Goal: Transaction & Acquisition: Obtain resource

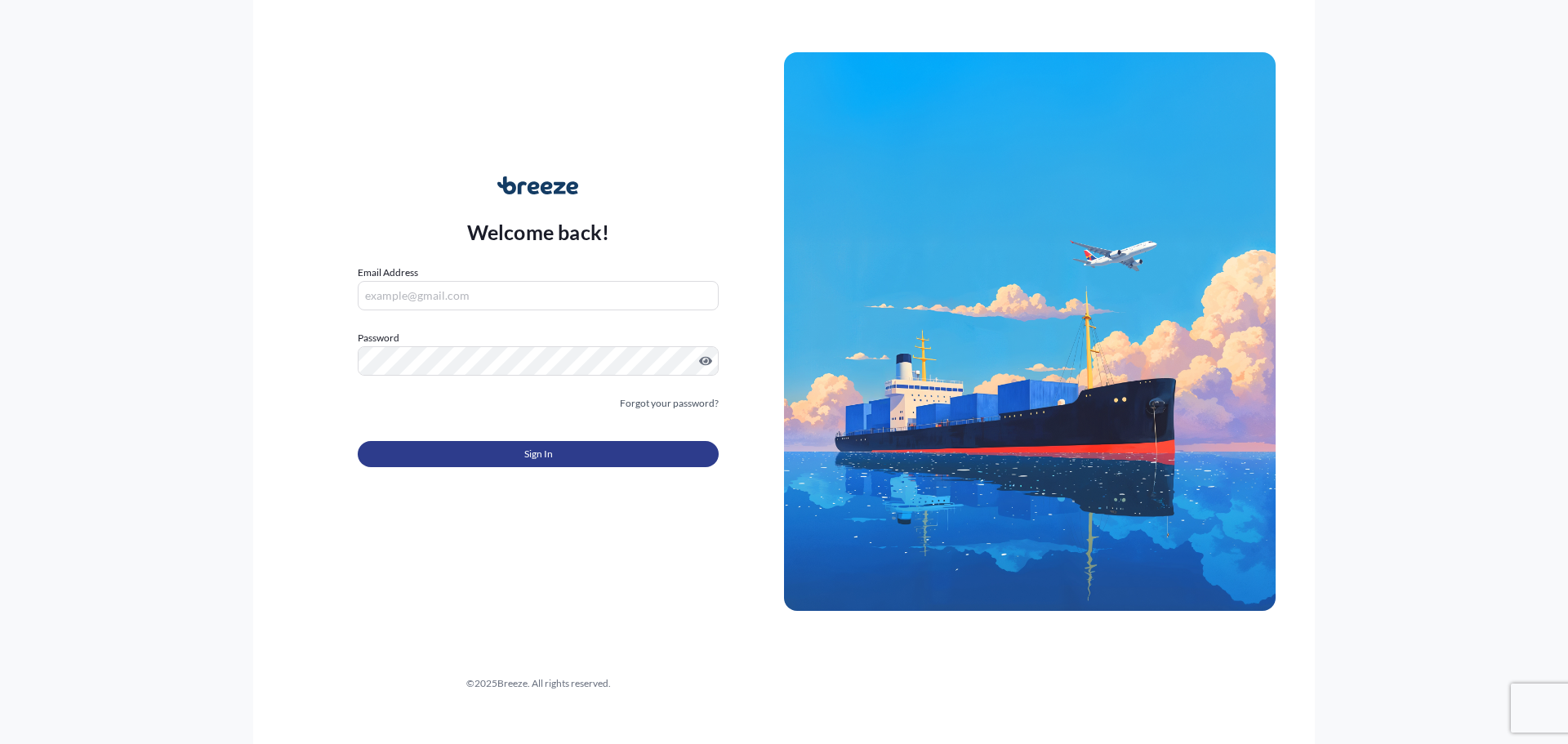
type input "[PERSON_NAME][EMAIL_ADDRESS][PERSON_NAME][DOMAIN_NAME]"
click at [554, 453] on button "Sign In" at bounding box center [539, 454] width 361 height 26
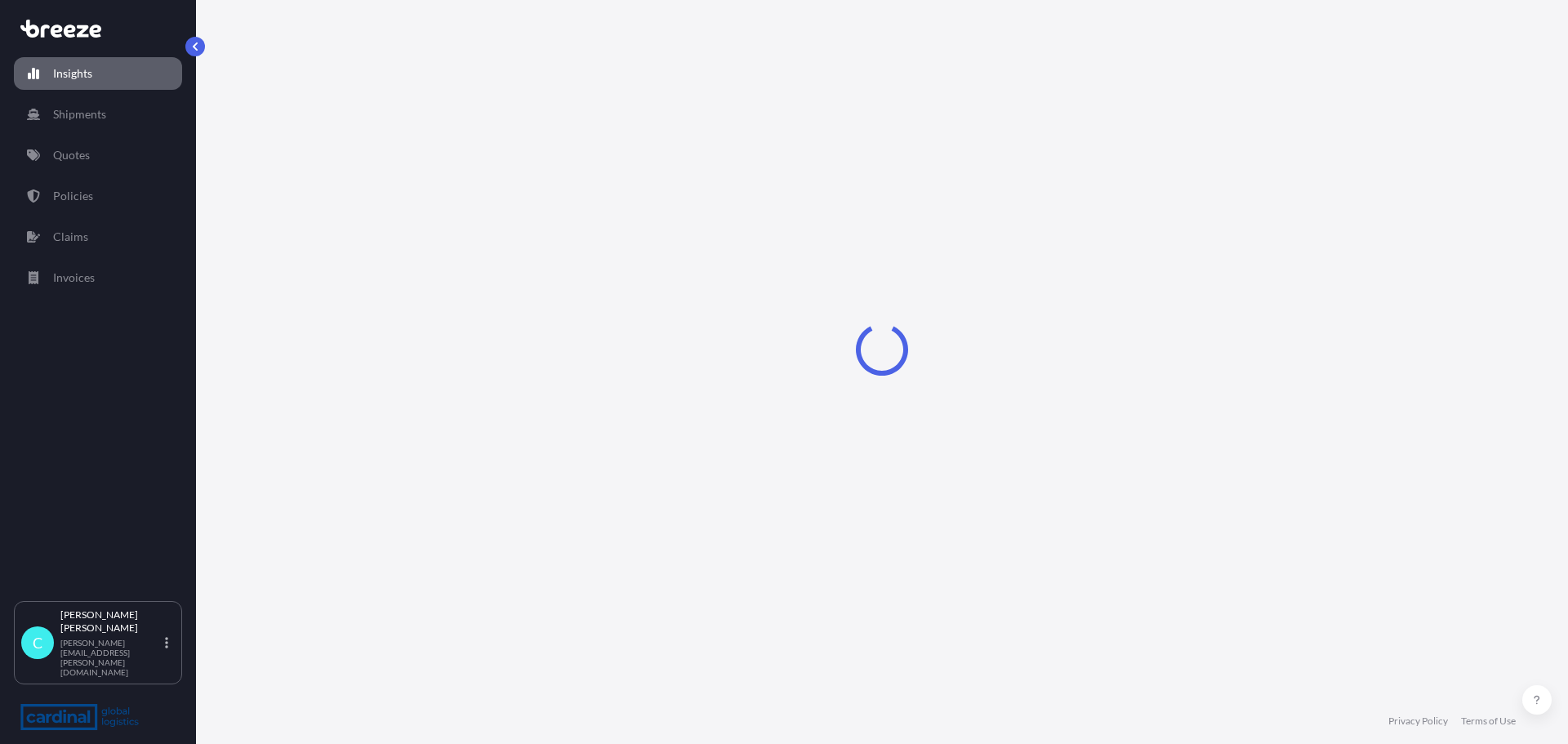
select select "2025"
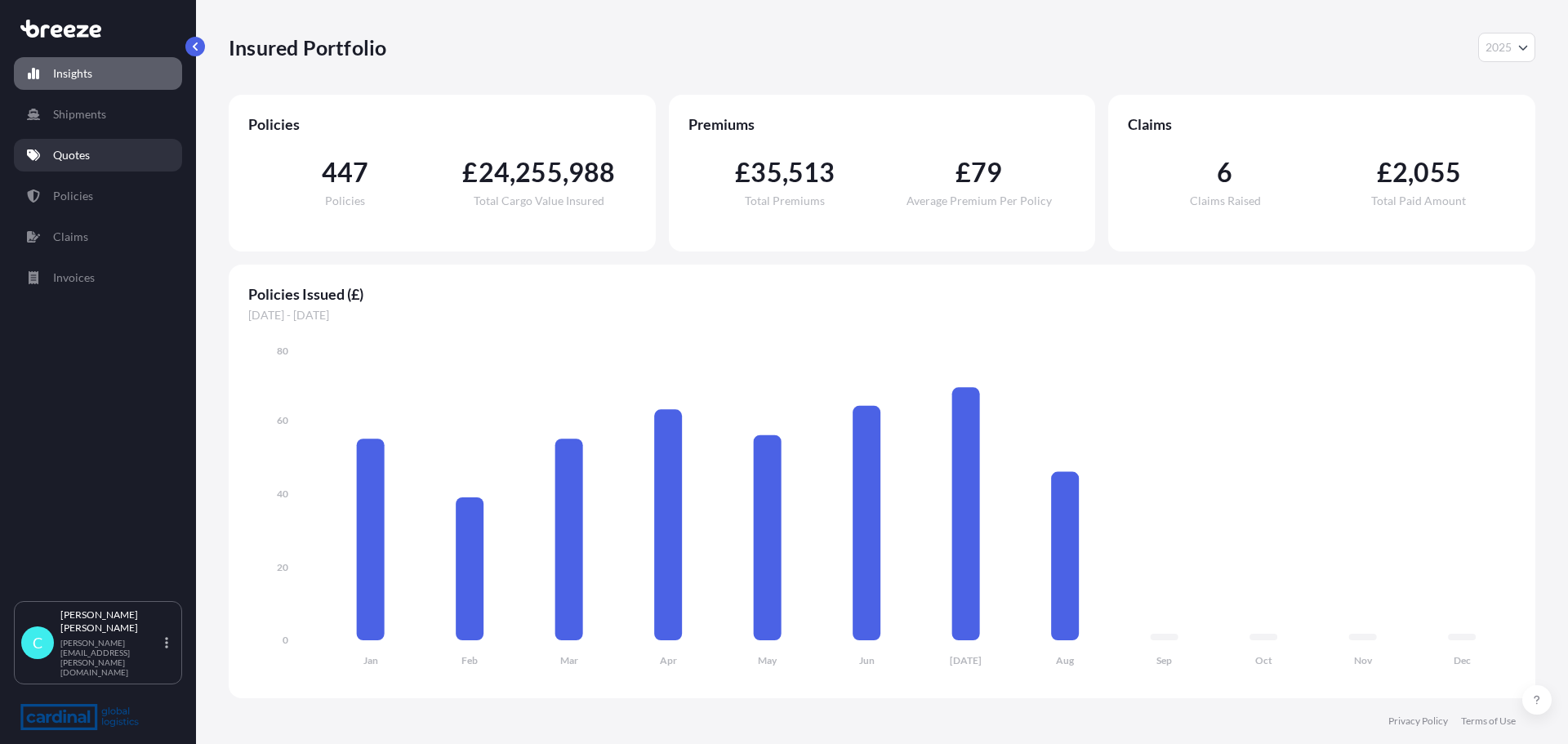
click at [86, 156] on p "Quotes" at bounding box center [72, 155] width 37 height 16
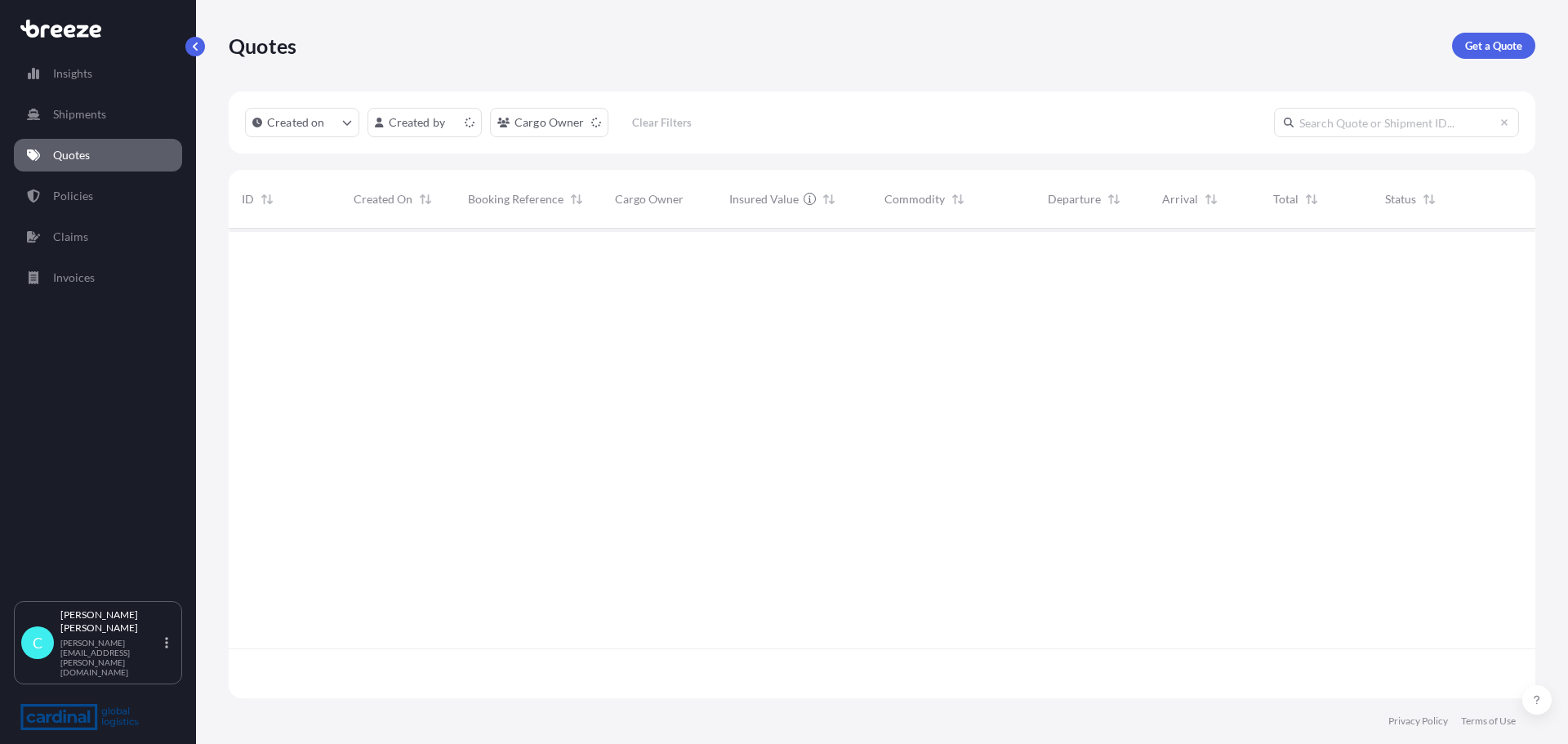
scroll to position [467, 1294]
click at [1507, 44] on p "Get a Quote" at bounding box center [1493, 46] width 57 height 16
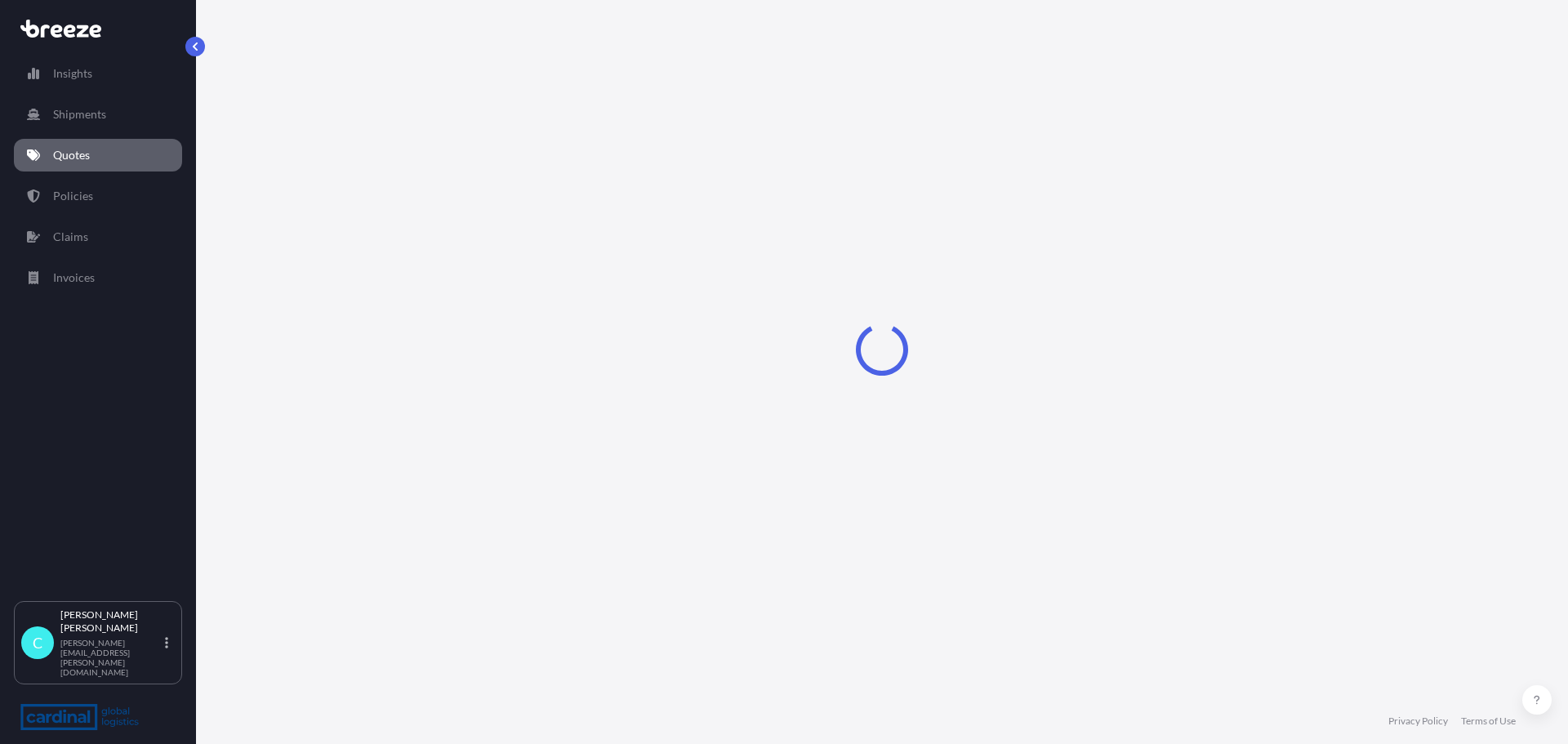
select select "Sea"
select select "1"
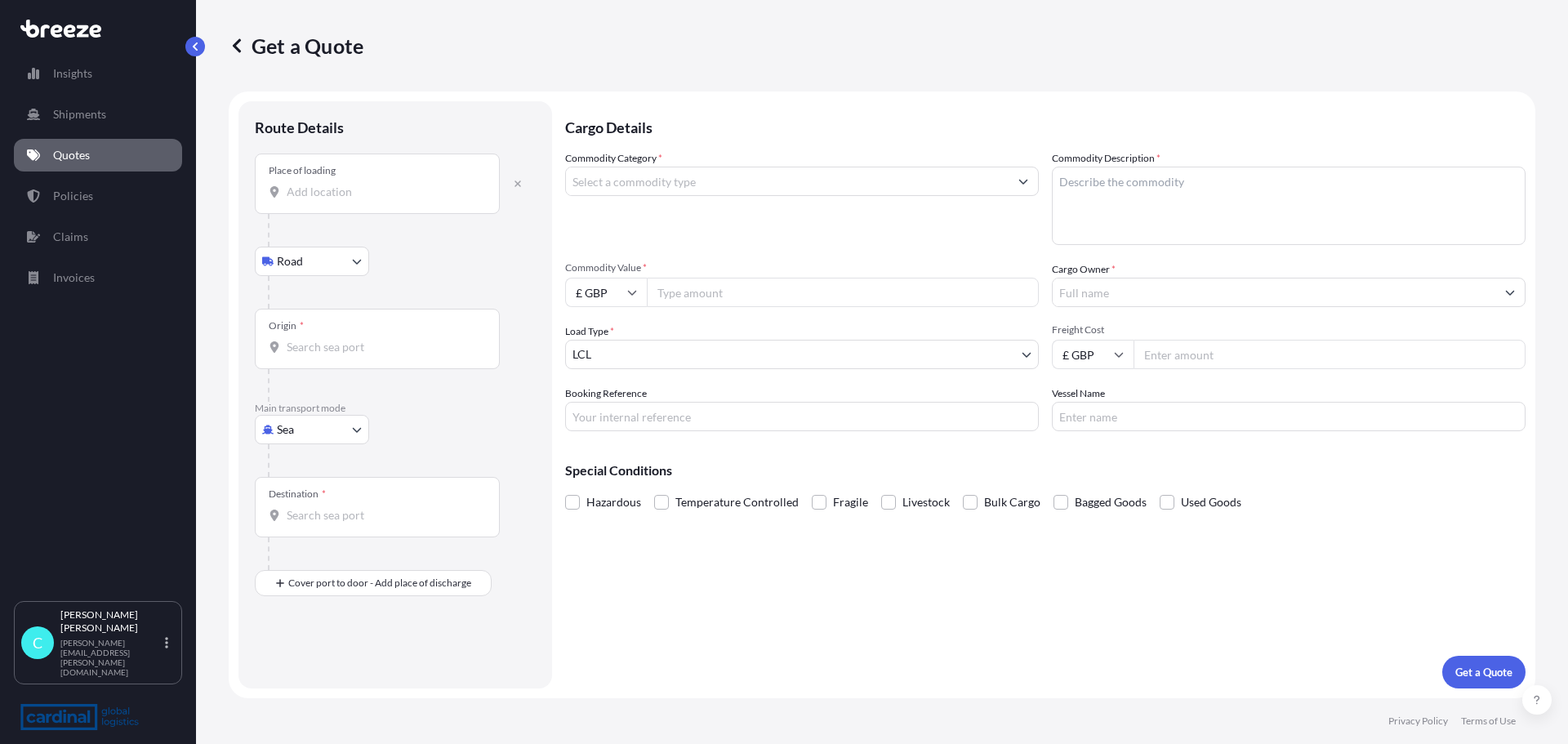
click at [329, 200] on div "Place of loading" at bounding box center [377, 183] width 245 height 60
click at [329, 200] on input "Place of loading" at bounding box center [382, 191] width 193 height 16
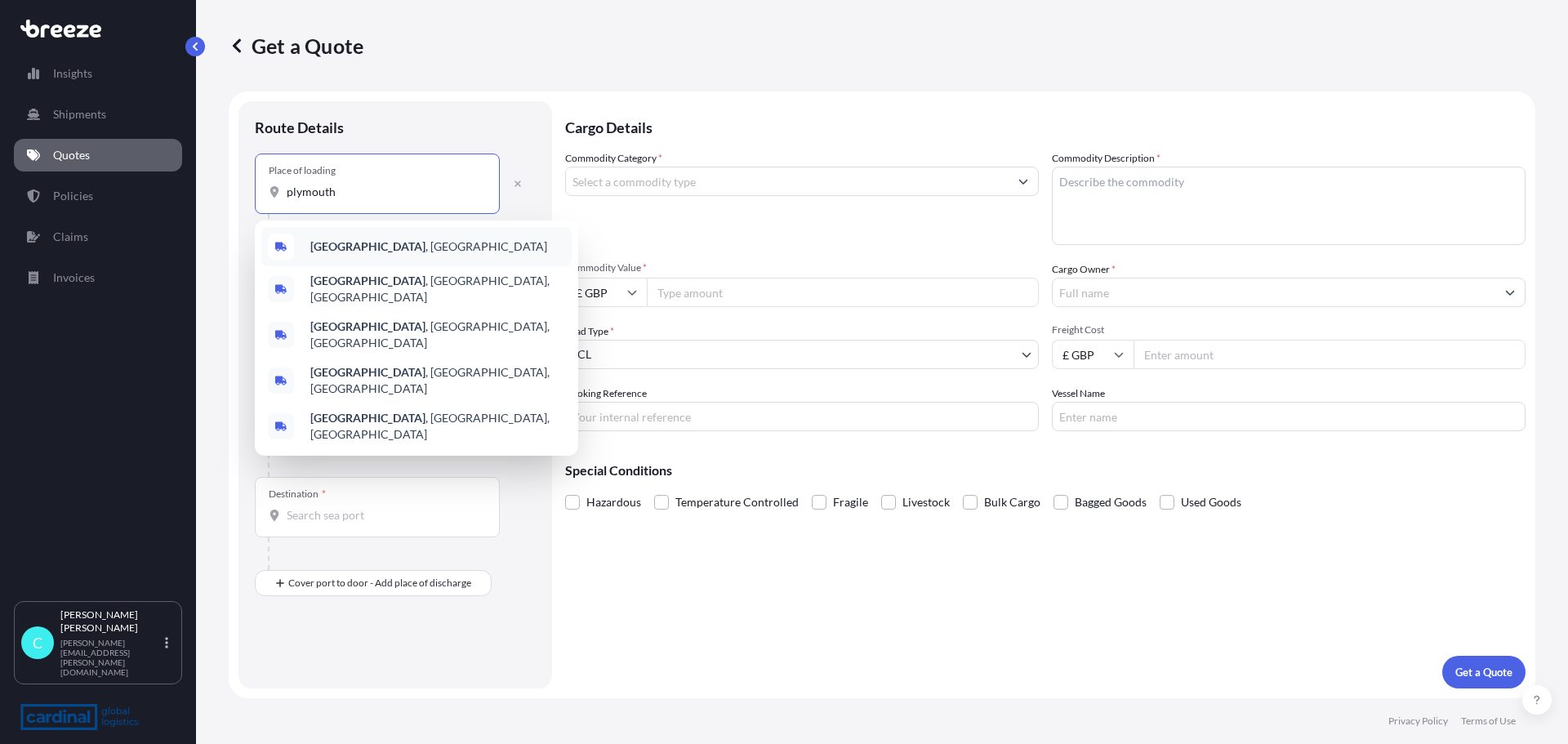
click at [343, 231] on div "[GEOGRAPHIC_DATA] , [GEOGRAPHIC_DATA]" at bounding box center [416, 246] width 310 height 39
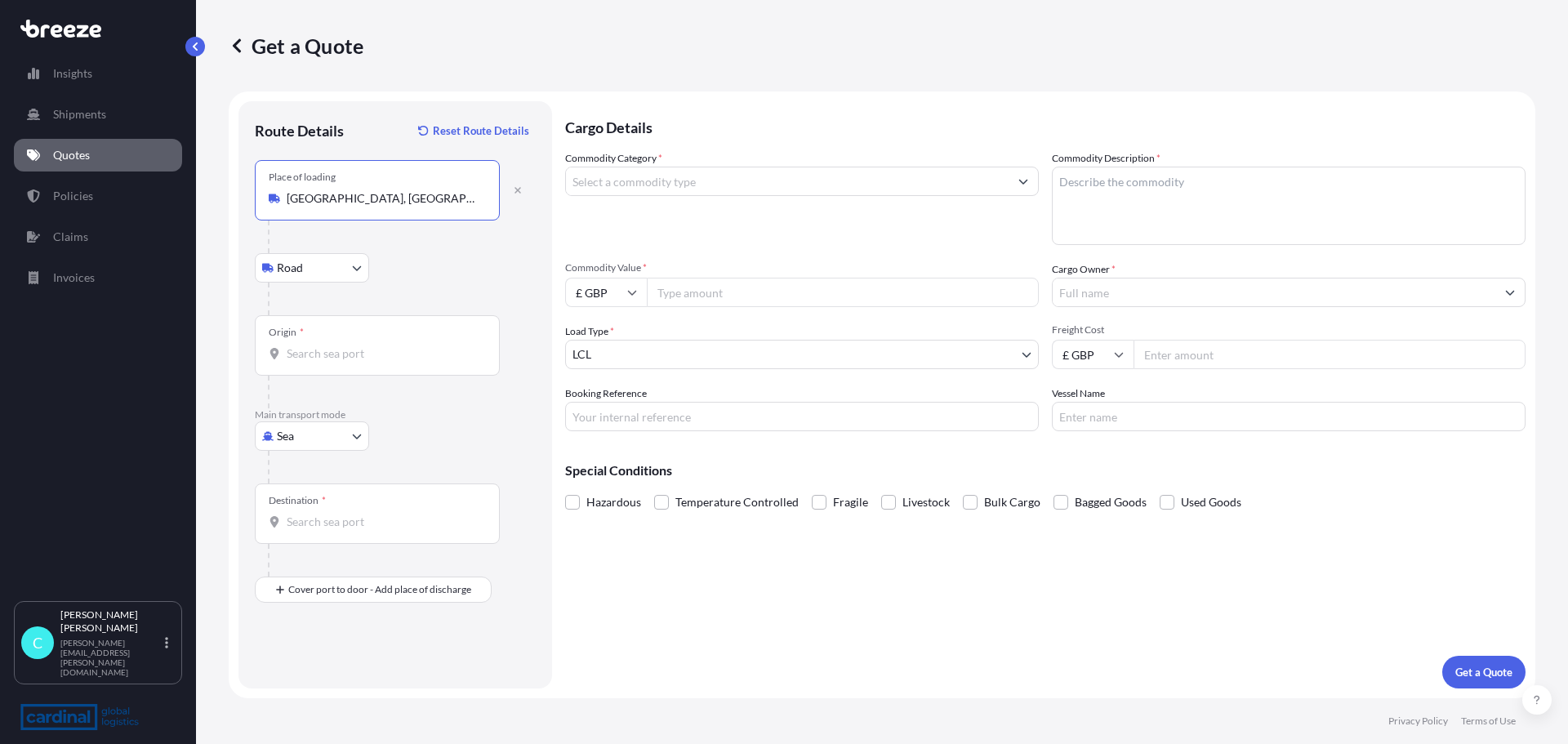
type input "[GEOGRAPHIC_DATA], [GEOGRAPHIC_DATA]"
click at [330, 360] on input "Origin *" at bounding box center [382, 353] width 193 height 16
click at [310, 354] on input "Origin * Please select an origin" at bounding box center [382, 353] width 193 height 16
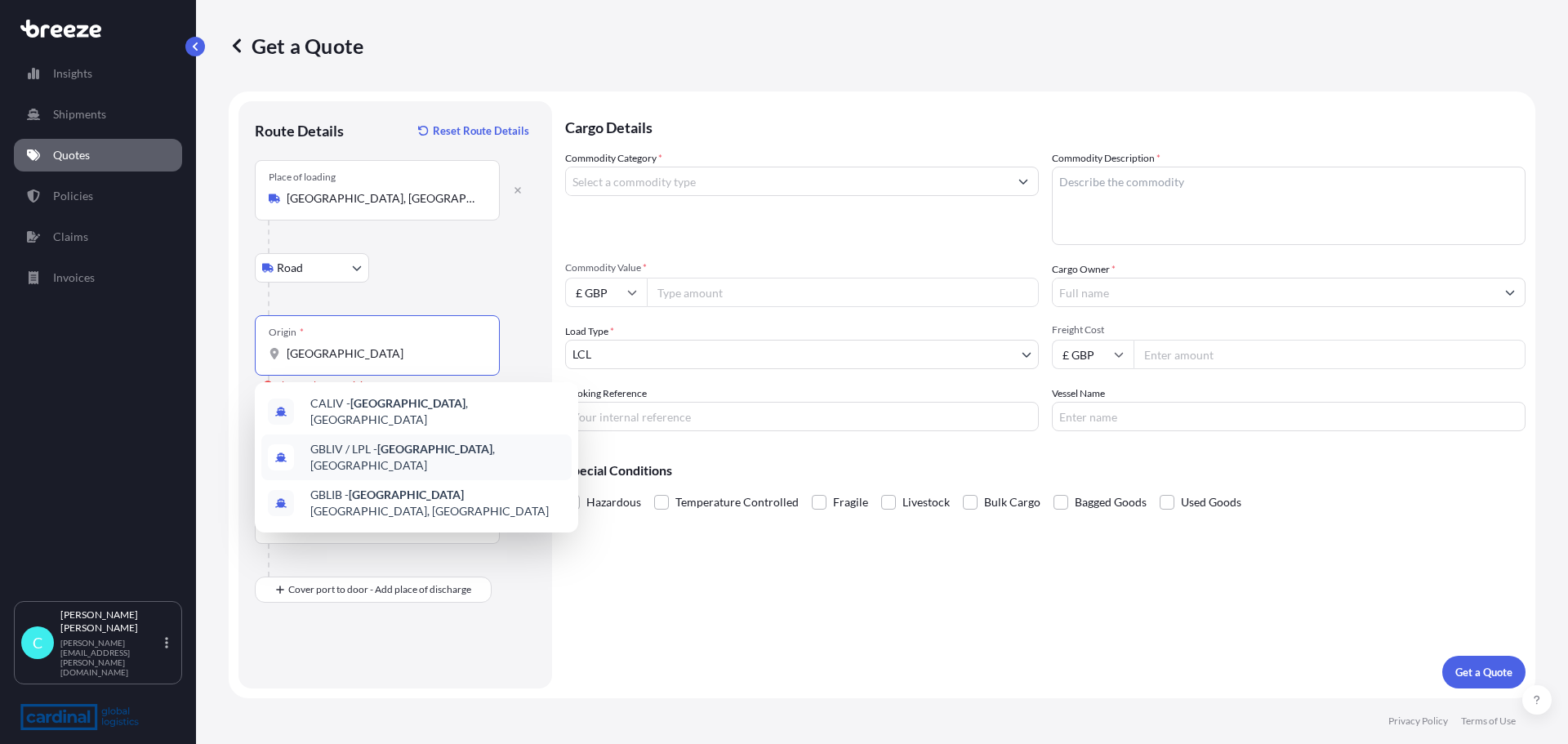
click at [354, 437] on div "GBLIV / LPL - [GEOGRAPHIC_DATA] , [GEOGRAPHIC_DATA]" at bounding box center [416, 457] width 310 height 46
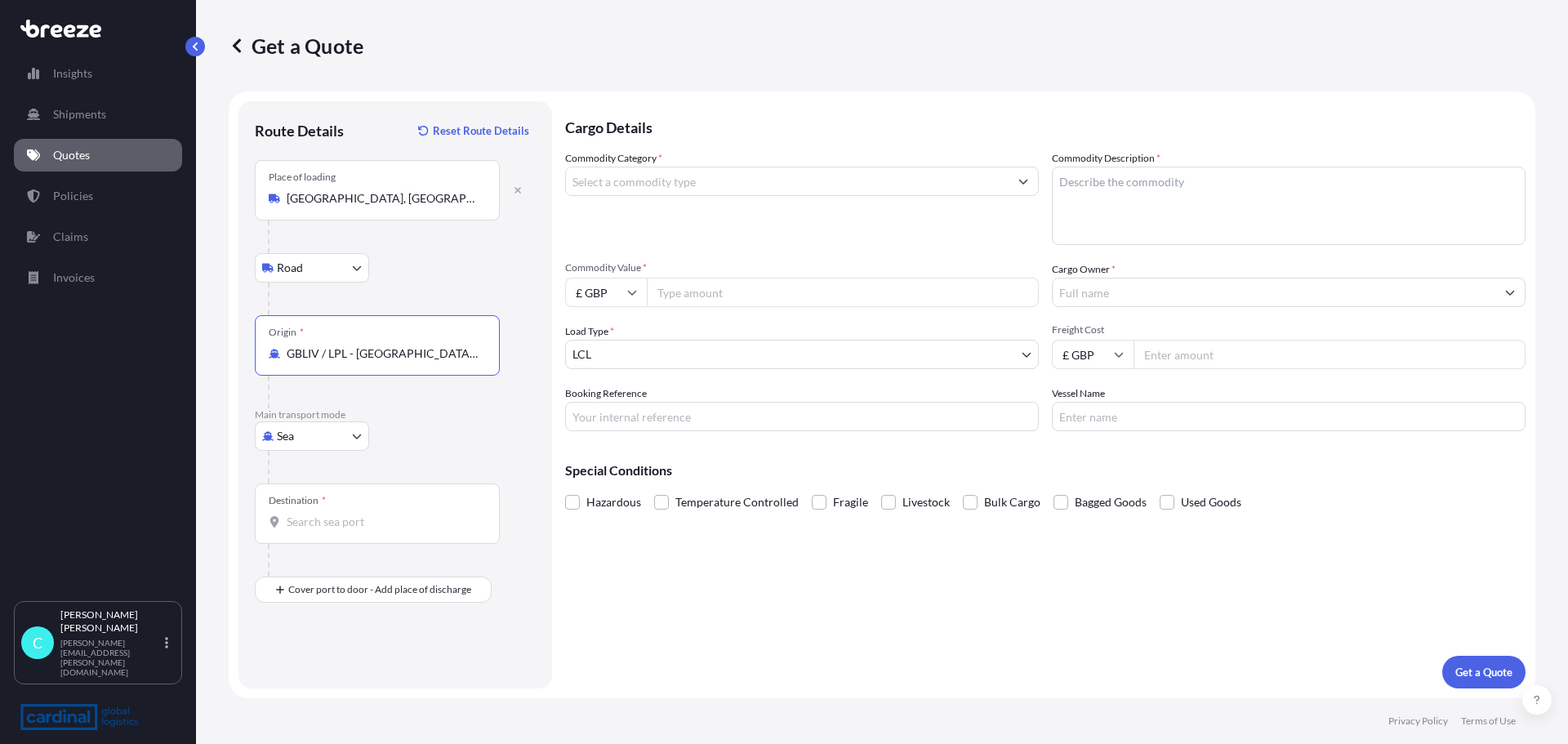
type input "GBLIV / LPL - [GEOGRAPHIC_DATA], [GEOGRAPHIC_DATA]"
click at [322, 523] on input "Destination *" at bounding box center [382, 521] width 193 height 16
click at [384, 585] on div "CYLMS - Limass ol, [GEOGRAPHIC_DATA]" at bounding box center [416, 576] width 310 height 39
type input "CYLMS - [GEOGRAPHIC_DATA], [GEOGRAPHIC_DATA]"
click at [325, 686] on div "Place of Discharge" at bounding box center [377, 668] width 245 height 60
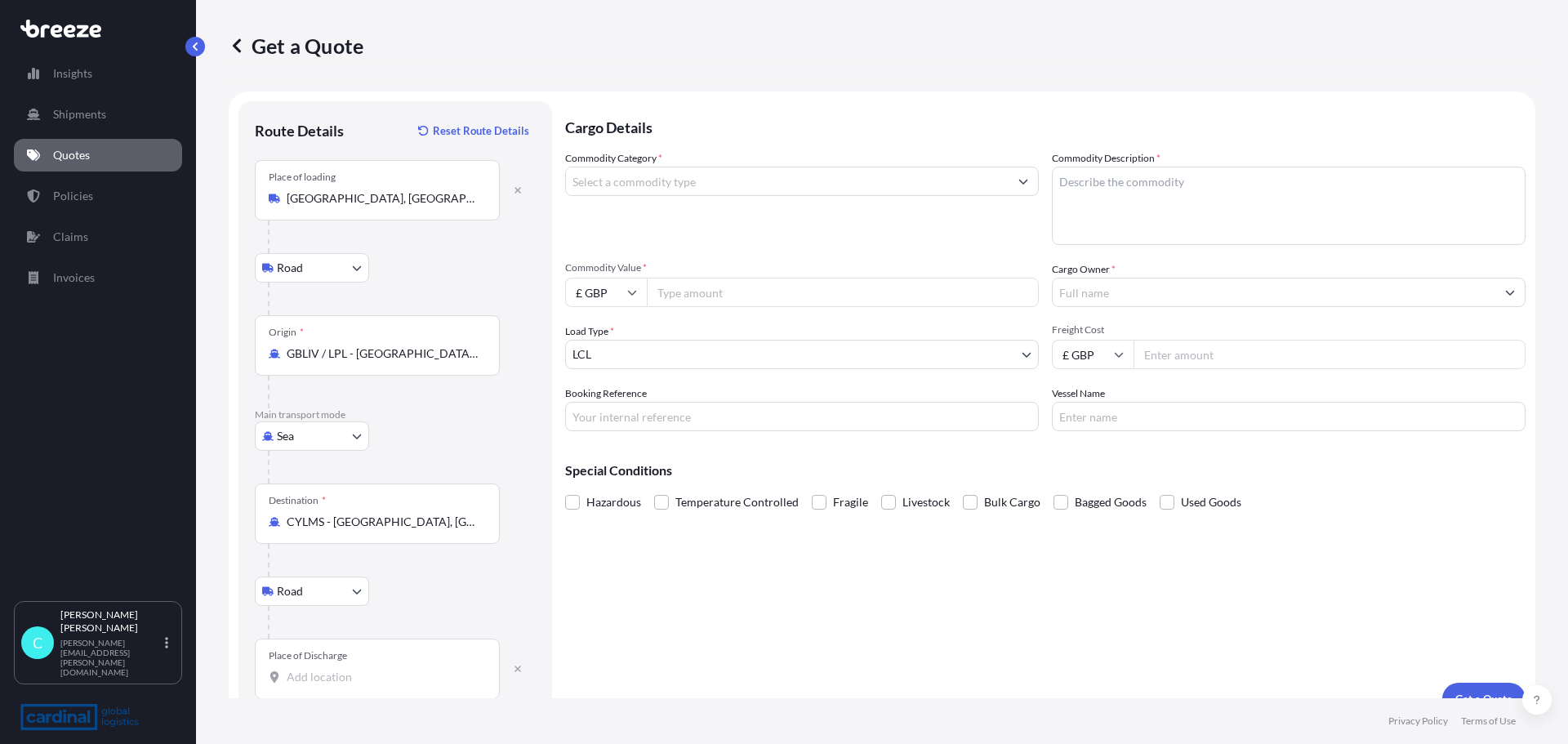
click at [325, 685] on input "Place of Discharge" at bounding box center [382, 676] width 193 height 16
type input "R"
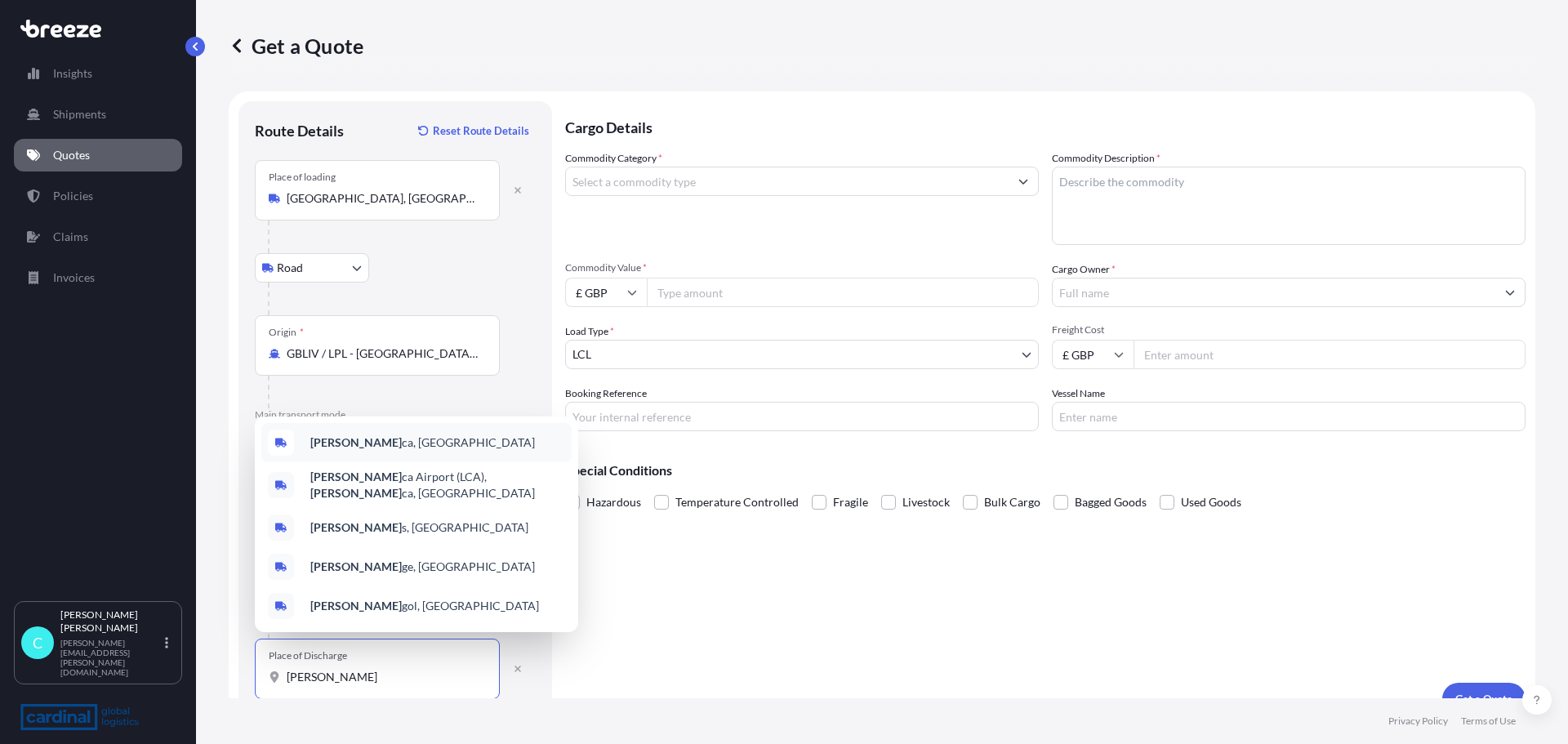
click at [338, 449] on b "[PERSON_NAME]" at bounding box center [356, 442] width 91 height 14
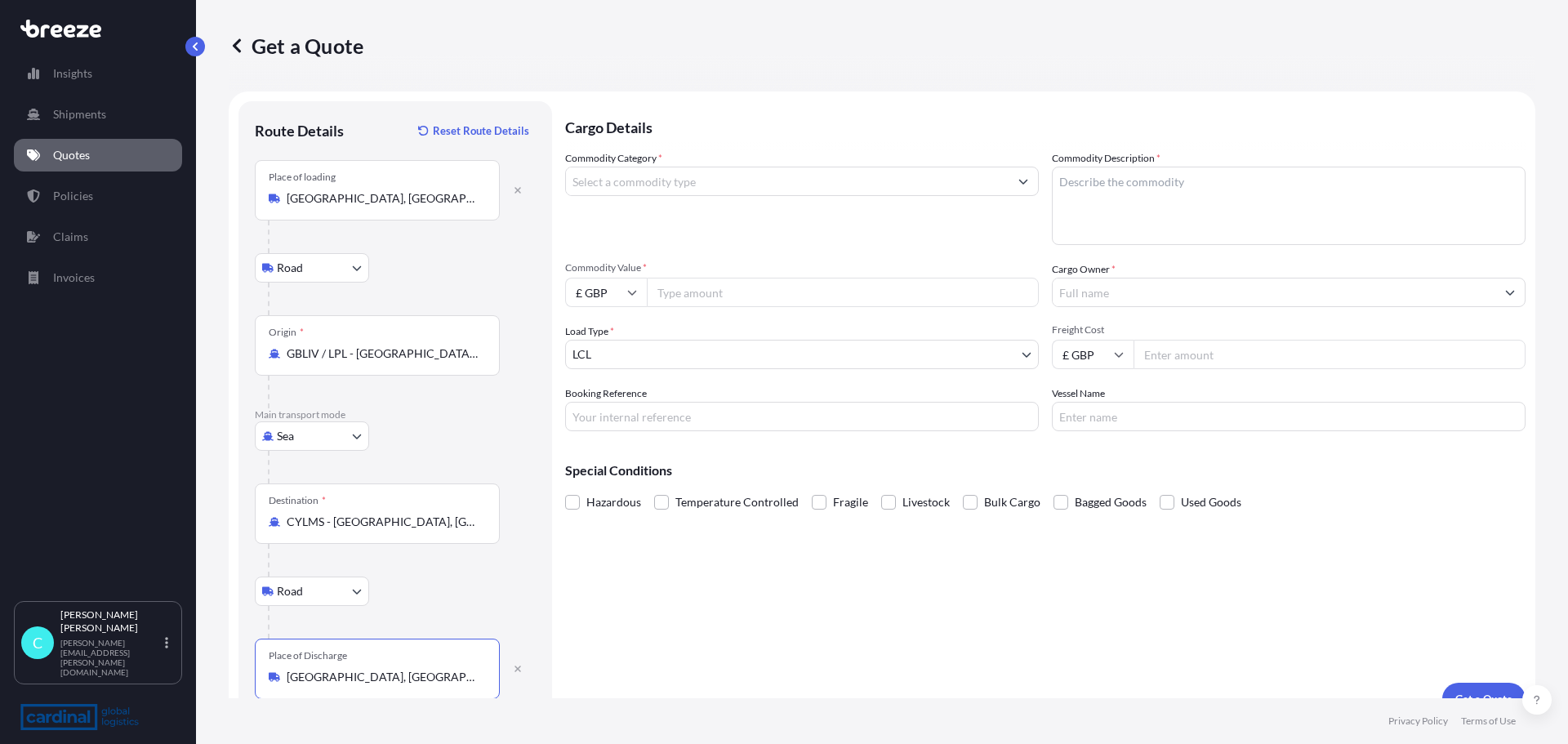
type input "[GEOGRAPHIC_DATA], [GEOGRAPHIC_DATA]"
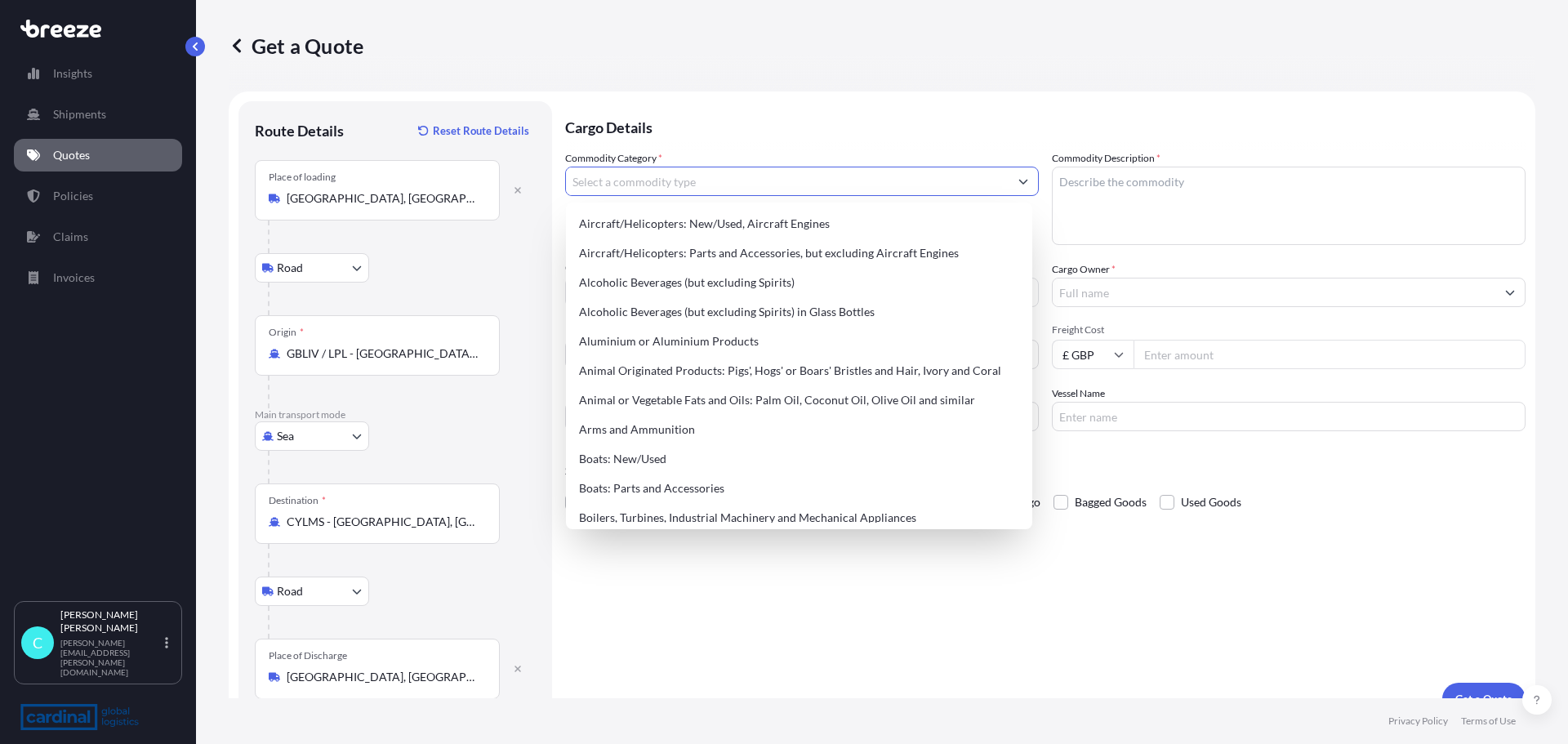
click at [715, 183] on input "Commodity Category *" at bounding box center [787, 181] width 442 height 29
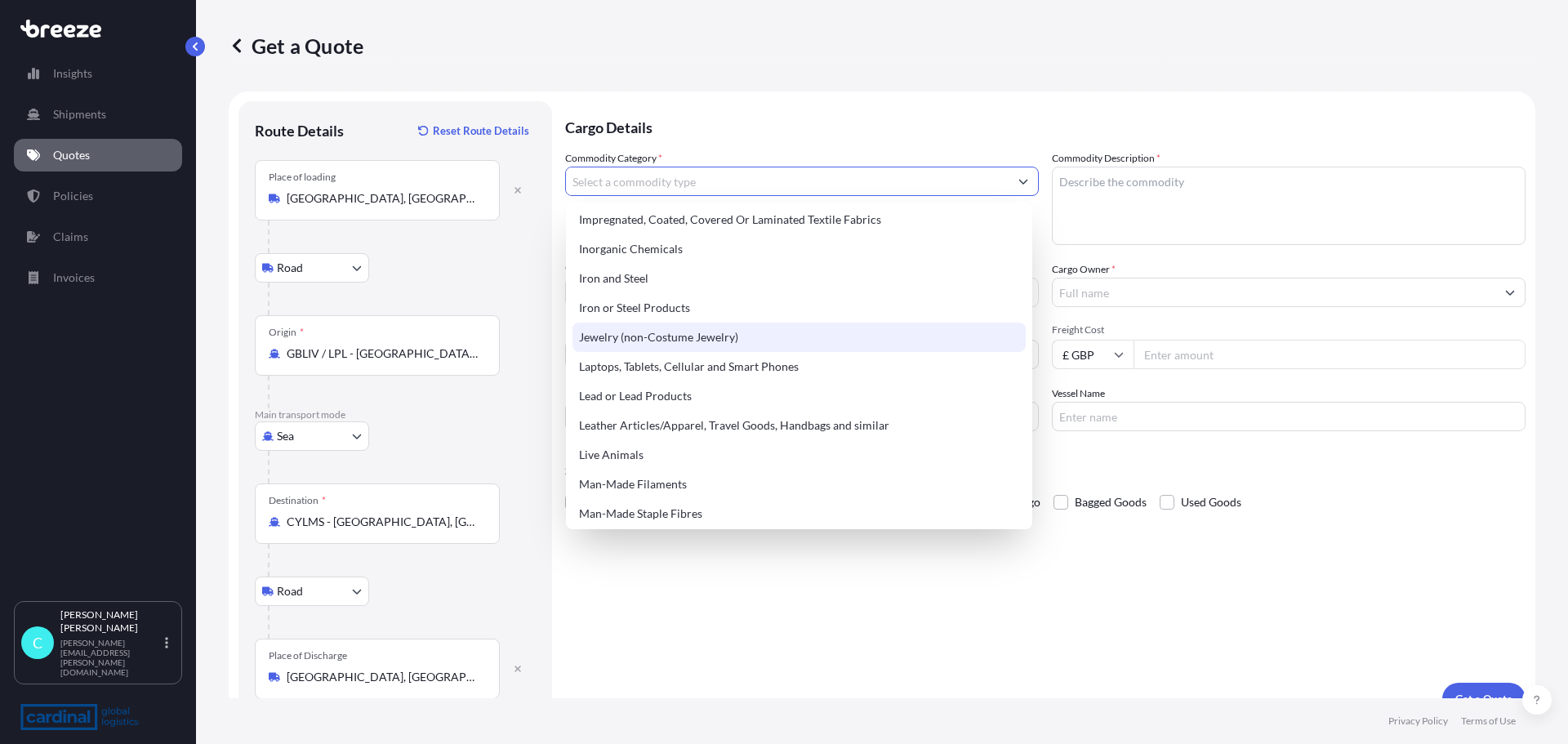
scroll to position [1715, 0]
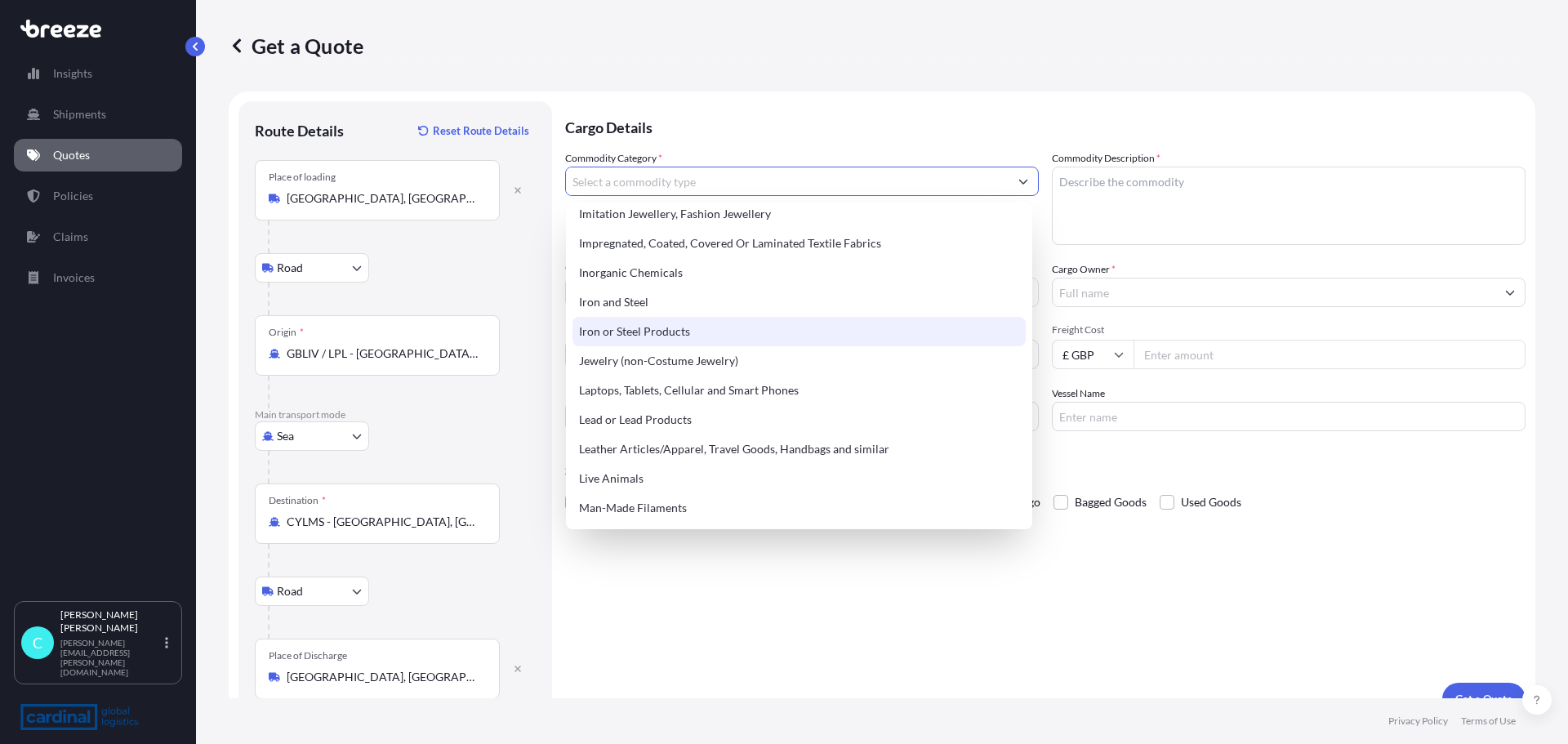
click at [670, 328] on div "Iron or Steel Products" at bounding box center [799, 332] width 453 height 29
type input "Iron or Steel Products"
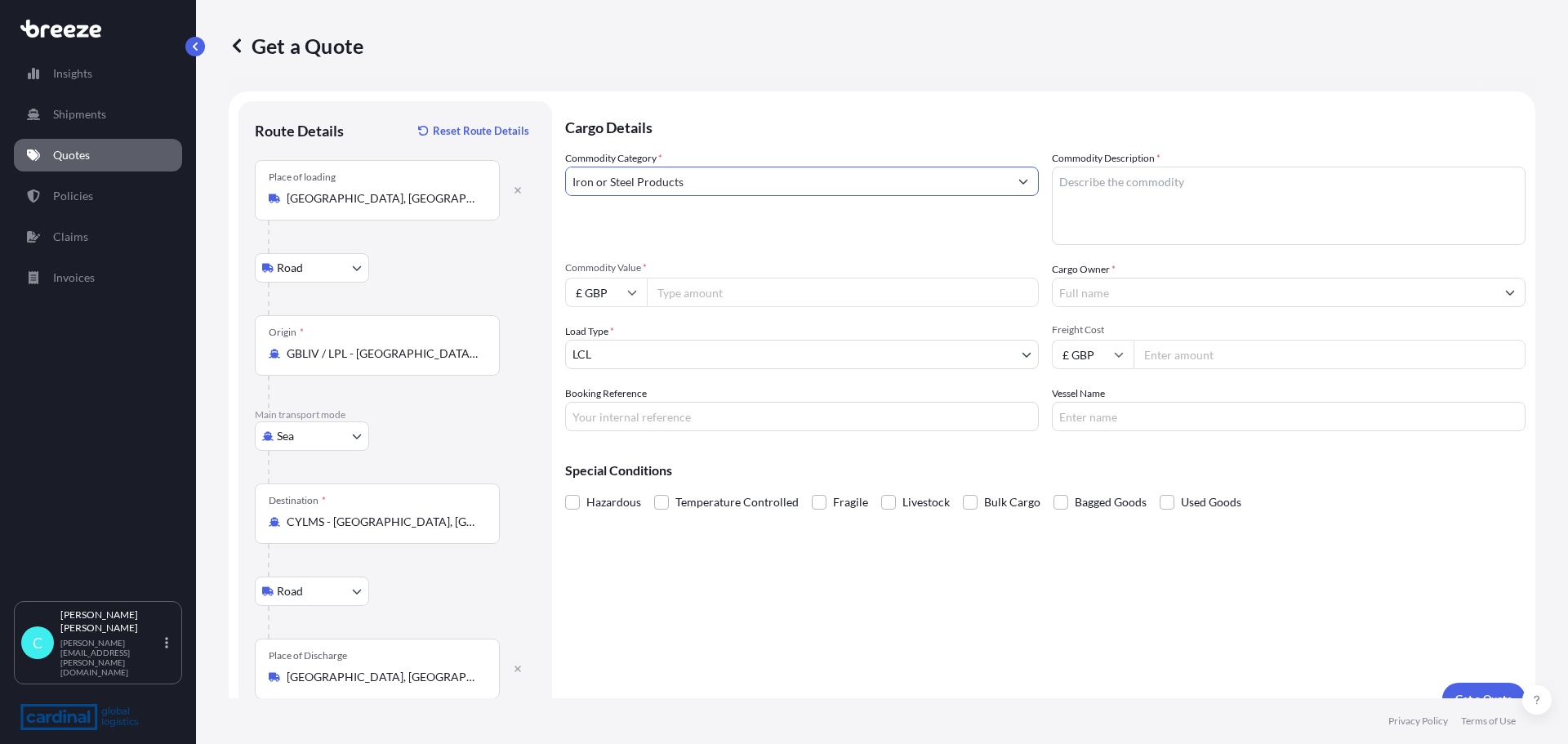
click at [1096, 185] on textarea "Commodity Description *" at bounding box center [1289, 206] width 474 height 79
type textarea "Door Parts"
type input "5000"
click at [1105, 291] on input "Cargo Owner *" at bounding box center [1274, 292] width 442 height 29
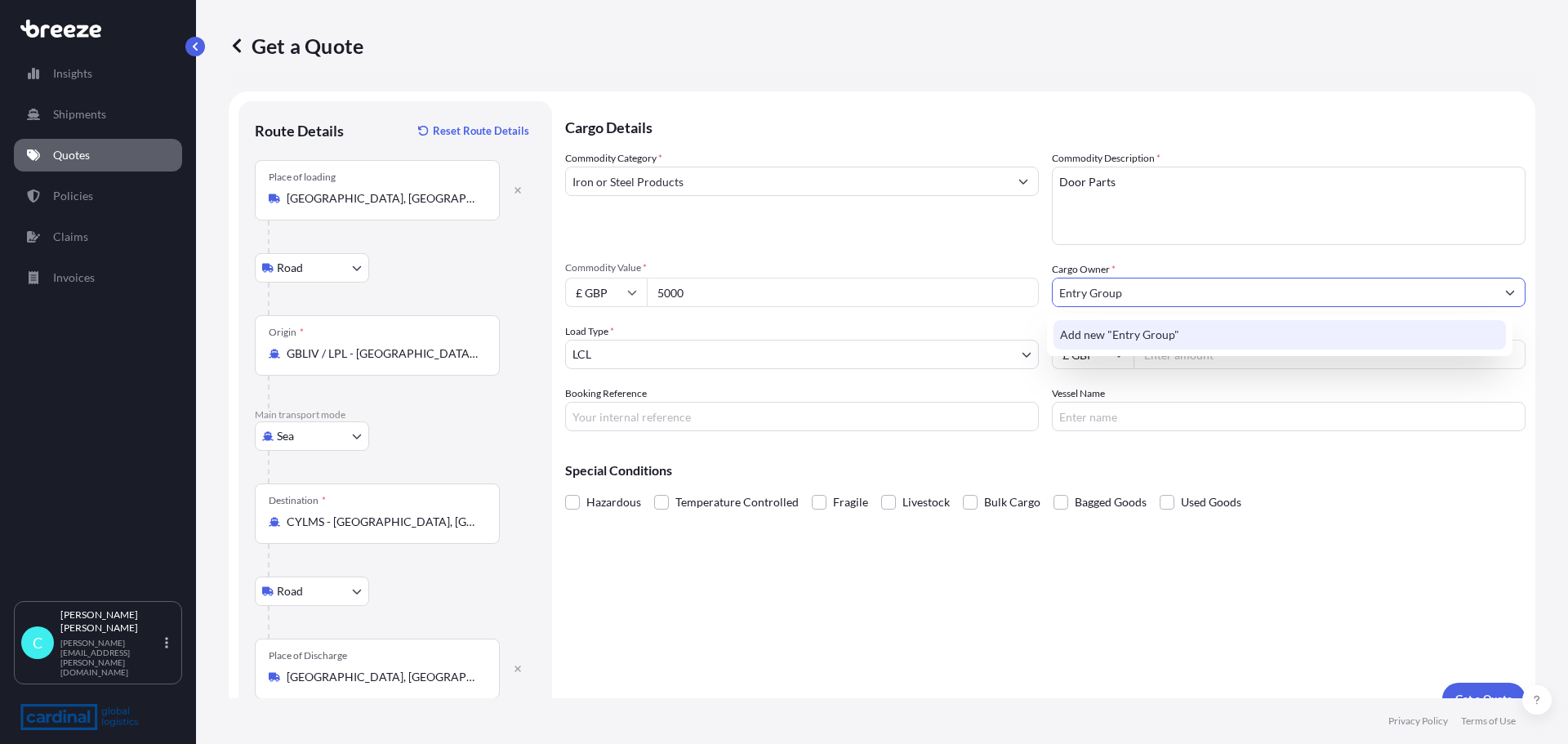
click at [1127, 337] on span "Add new "Entry Group"" at bounding box center [1119, 335] width 119 height 16
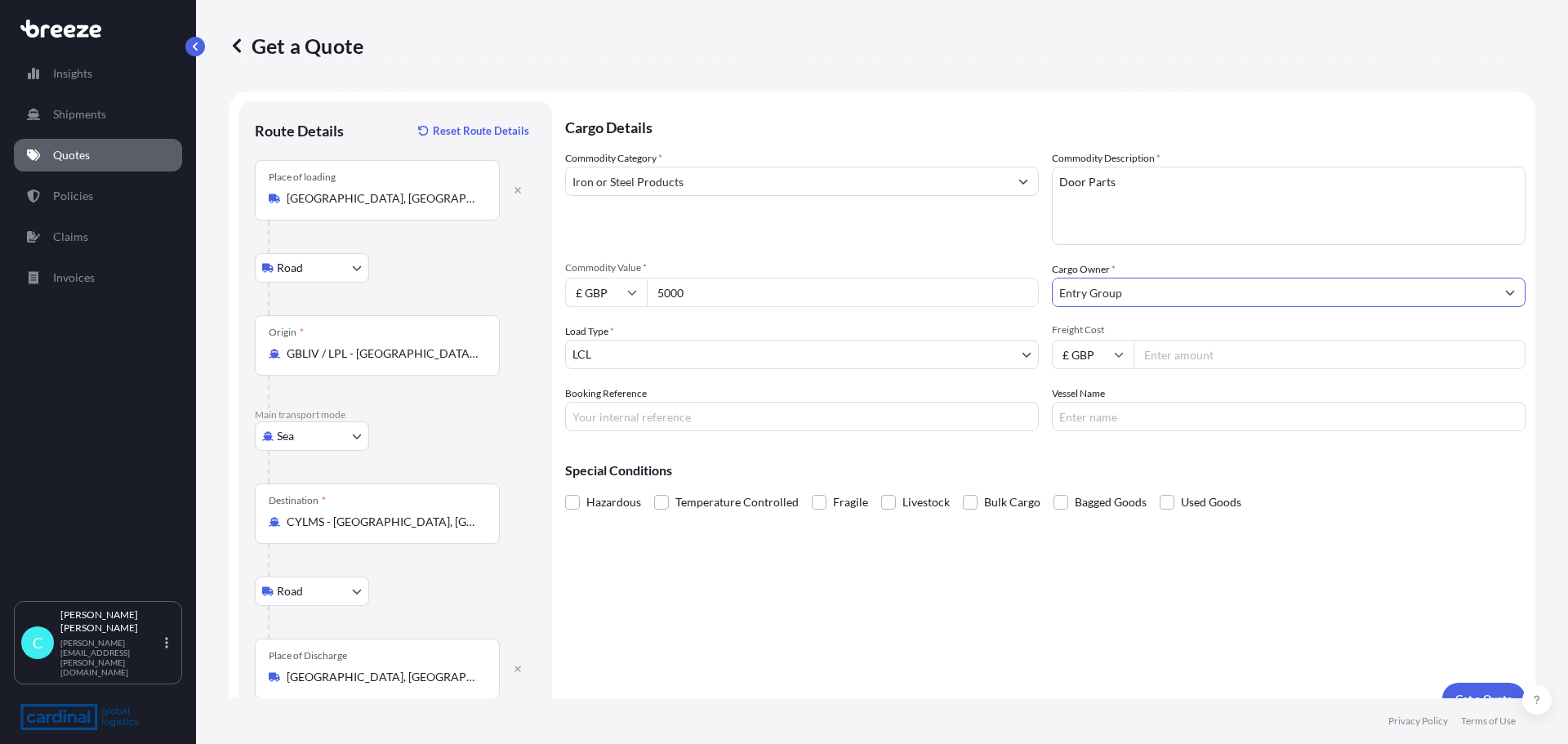
type input "Entry Group"
click at [1164, 357] on input "Freight Cost" at bounding box center [1329, 354] width 392 height 29
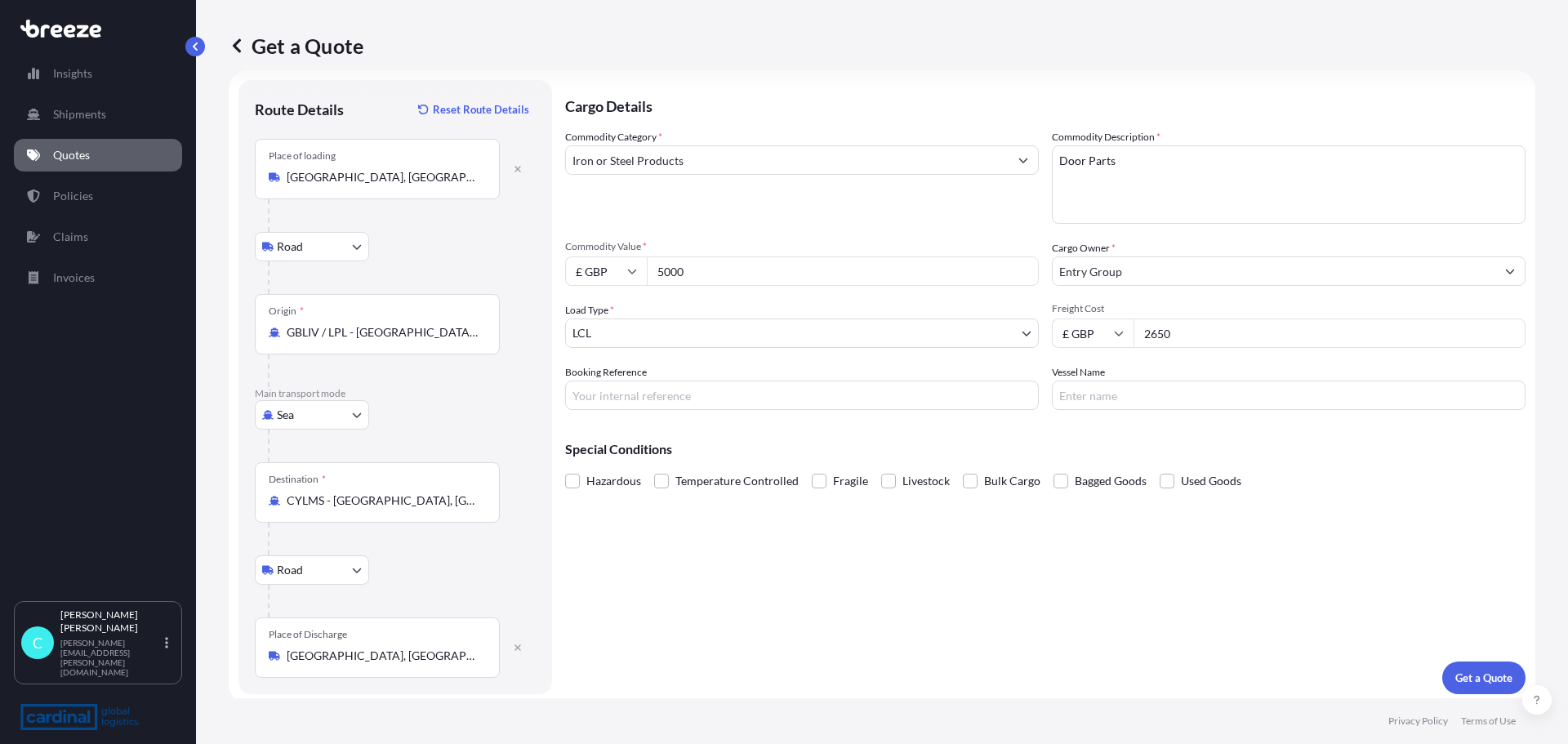
scroll to position [27, 0]
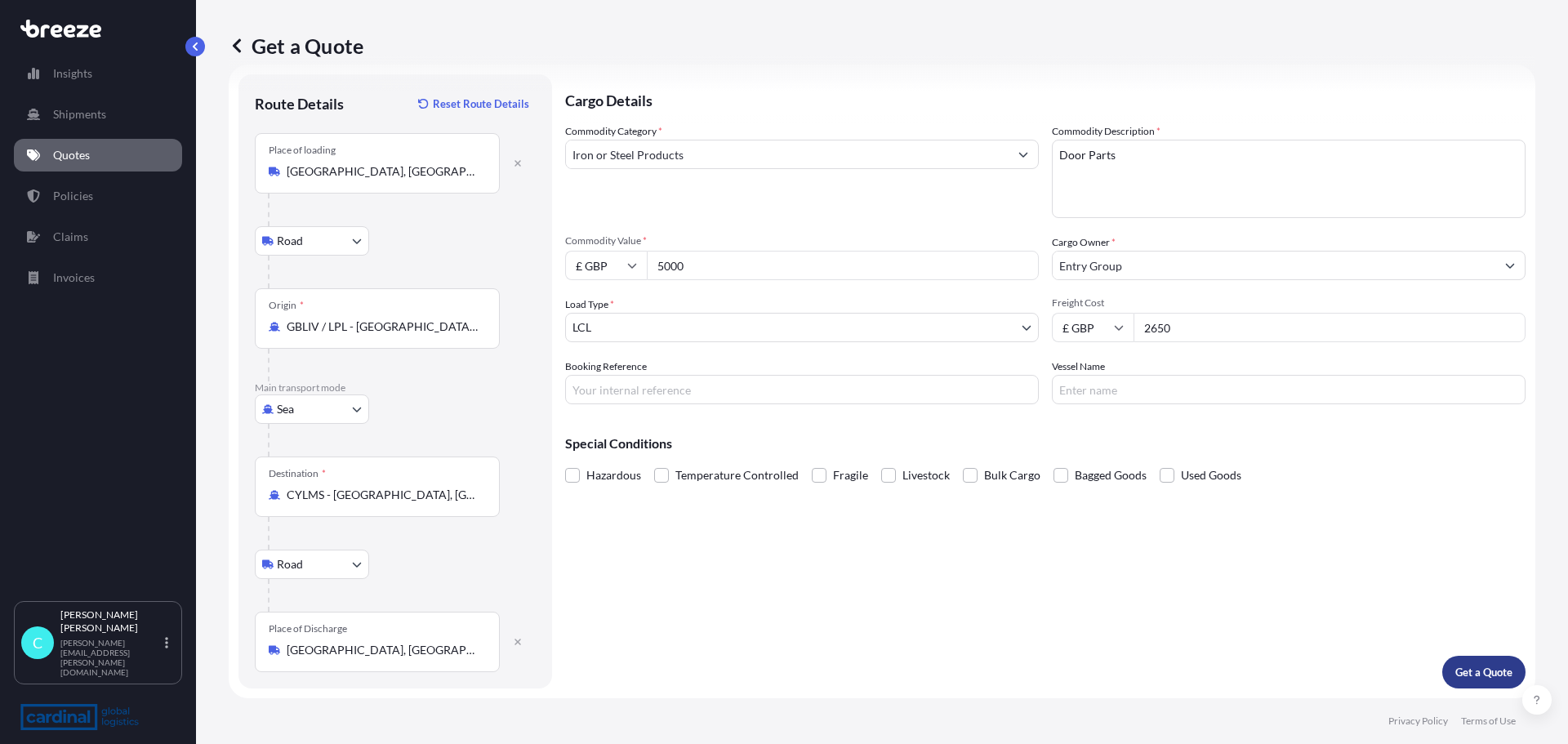
type input "2650"
click at [1472, 665] on p "Get a Quote" at bounding box center [1484, 671] width 57 height 16
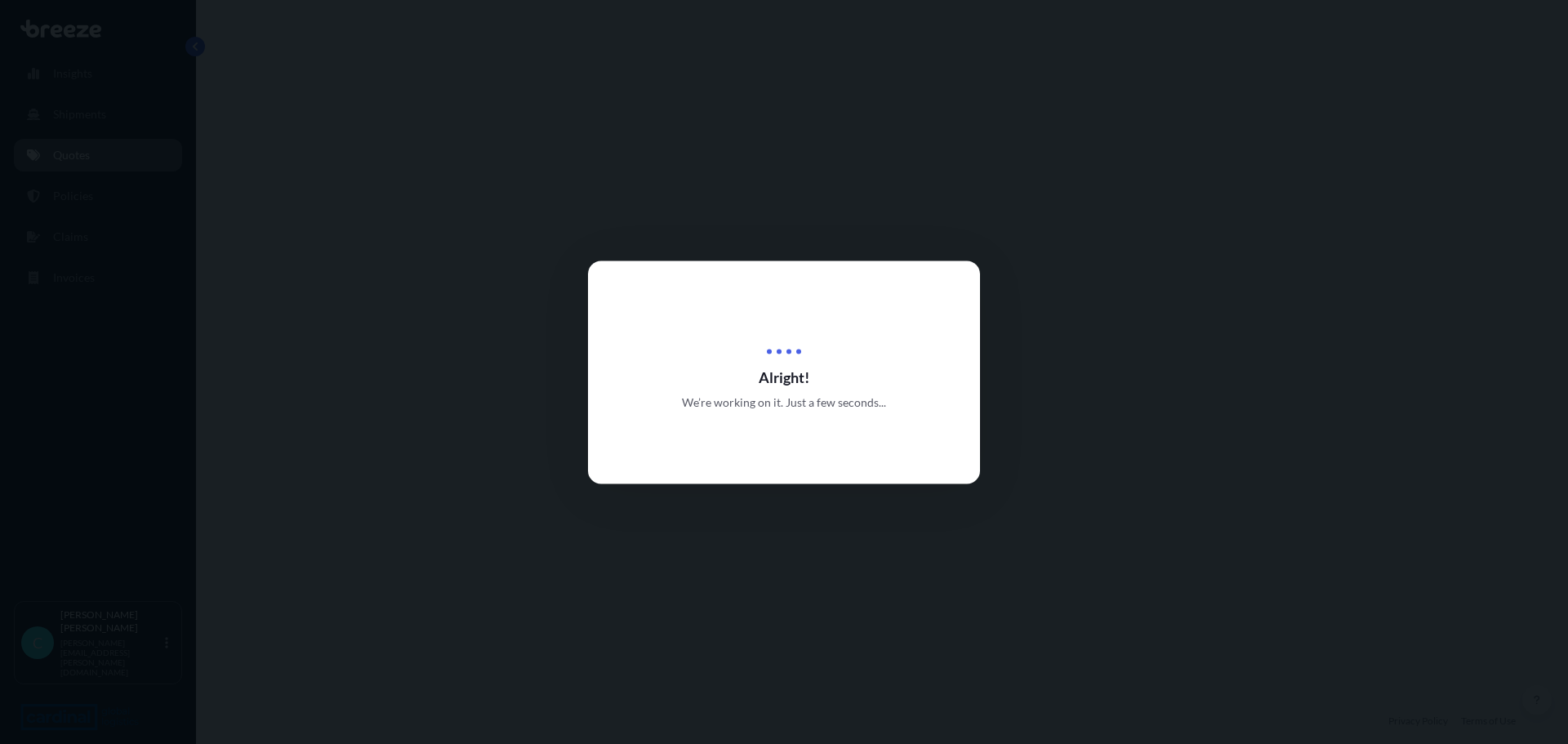
select select "Road"
select select "Sea"
select select "Road"
select select "1"
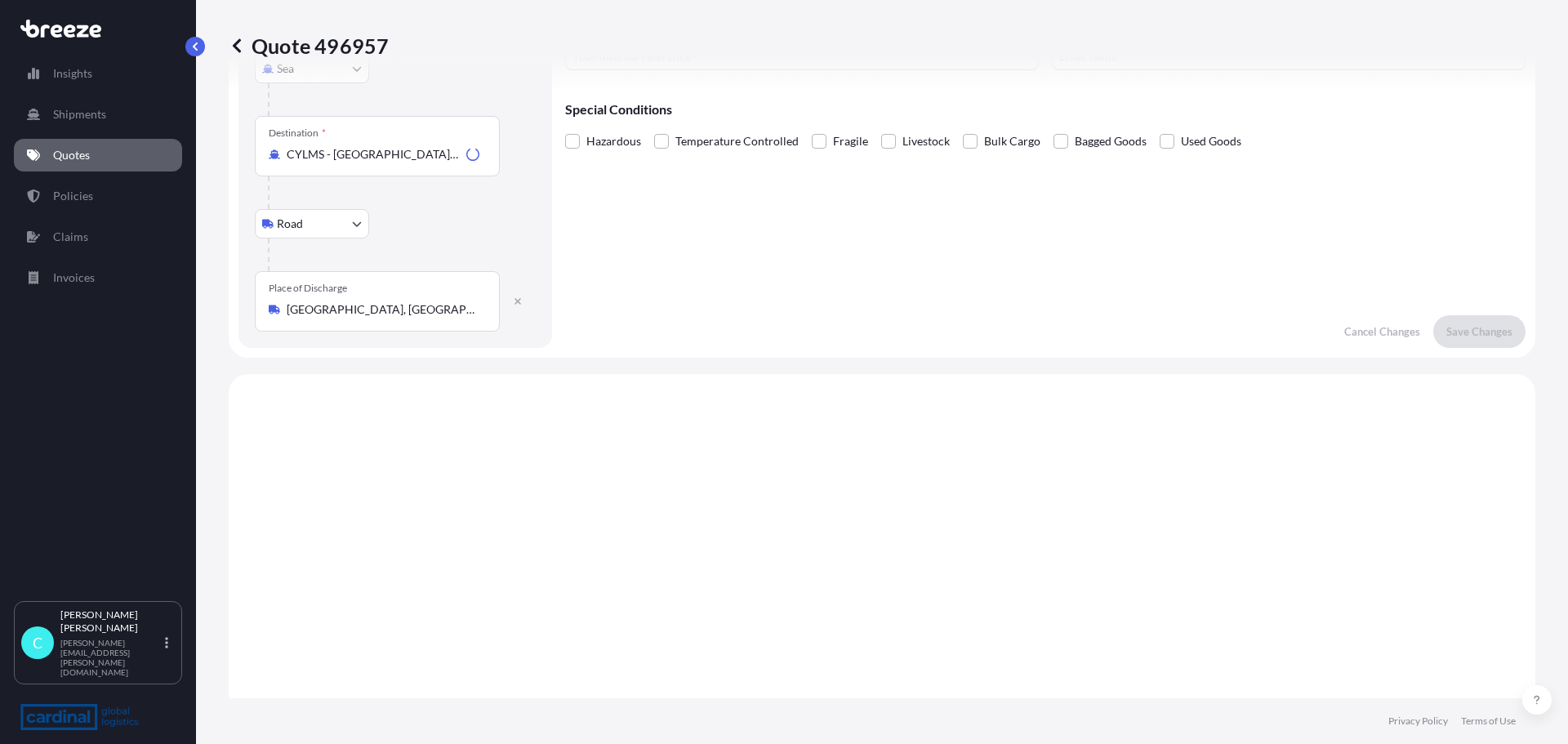
scroll to position [653, 0]
